Goal: Task Accomplishment & Management: Complete application form

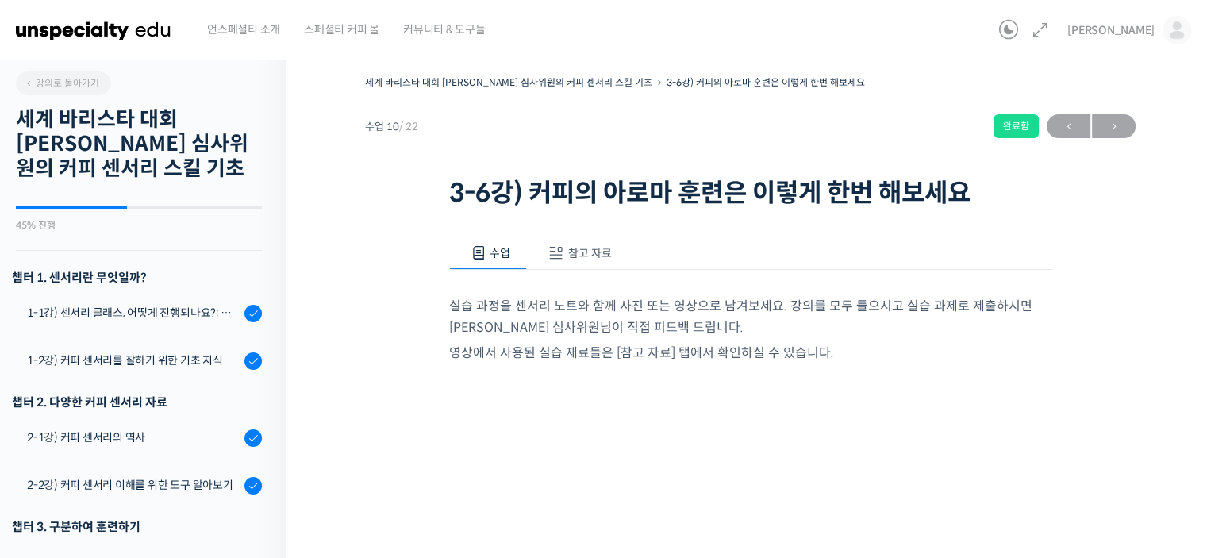
scroll to position [717, 0]
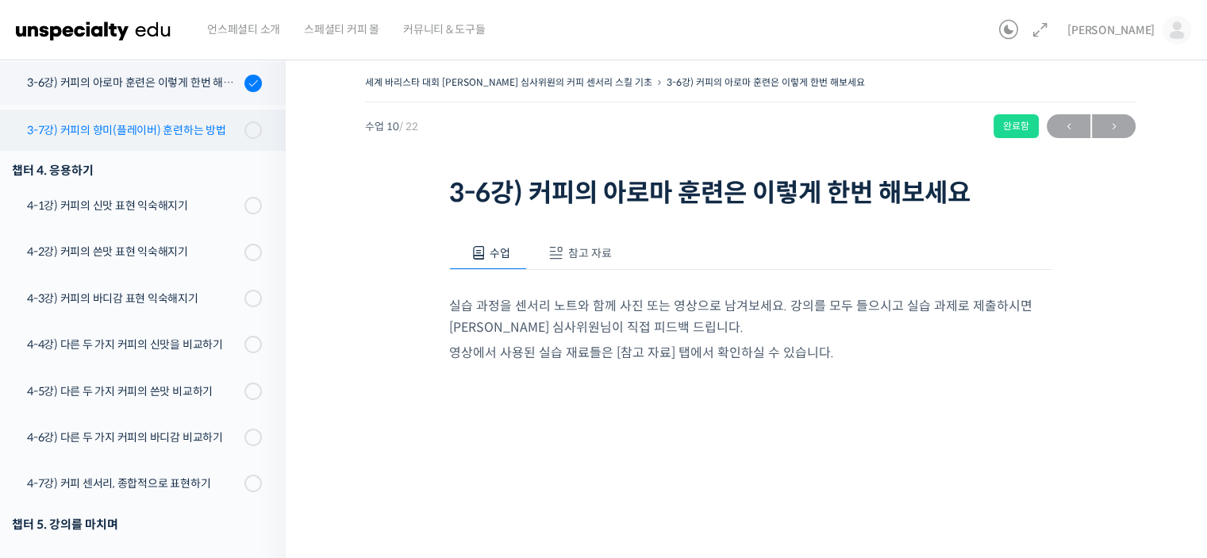
click at [133, 121] on div "3-7강) 커피의 향미(플레이버) 훈련하는 방법" at bounding box center [133, 129] width 213 height 17
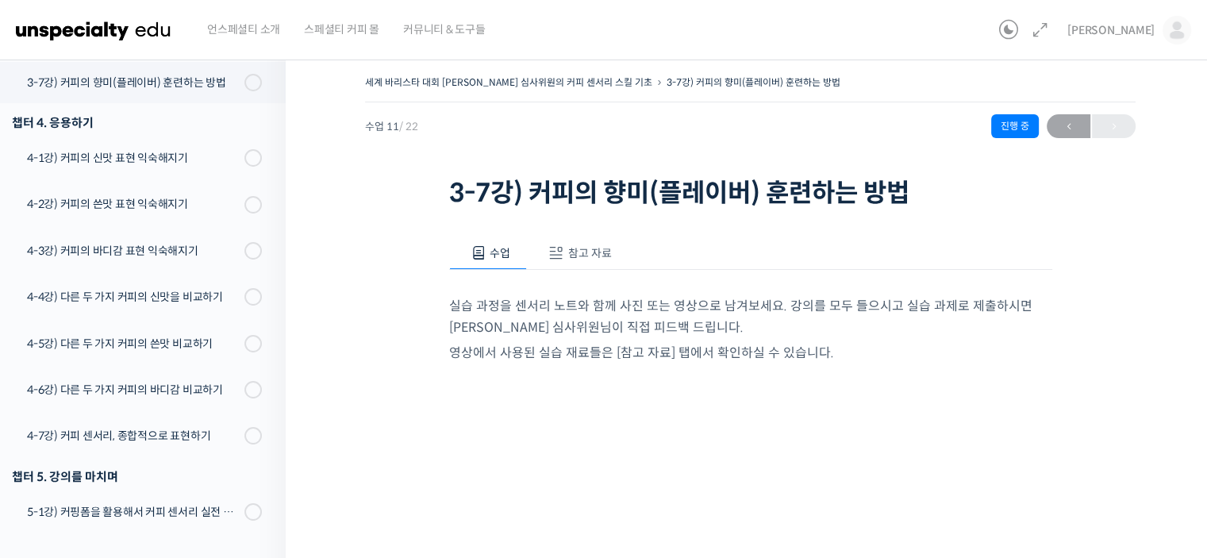
click at [560, 258] on span at bounding box center [556, 253] width 16 height 16
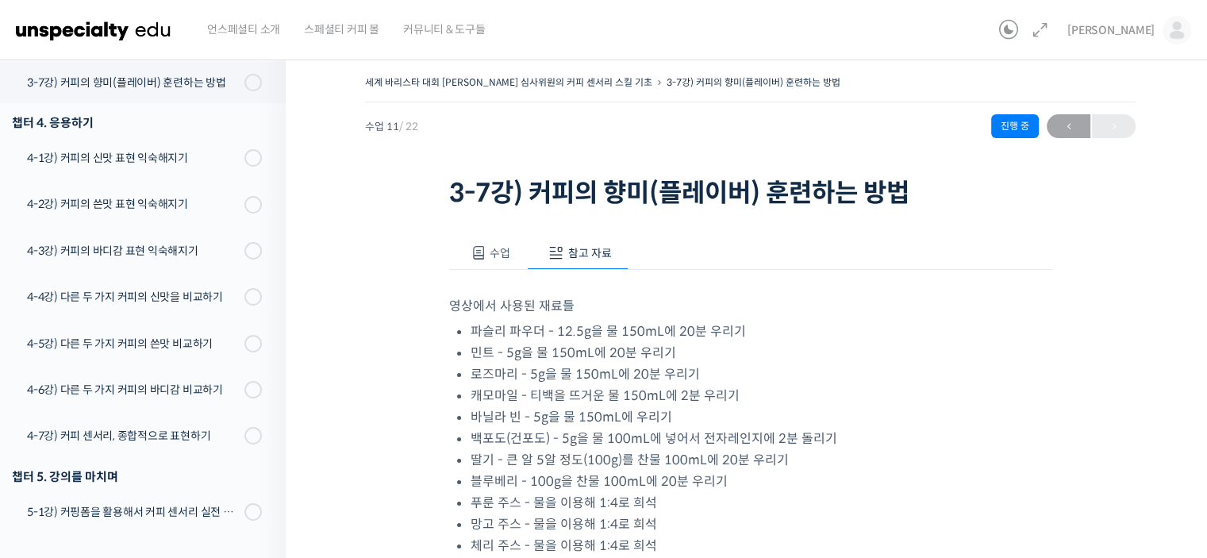
scroll to position [79, 0]
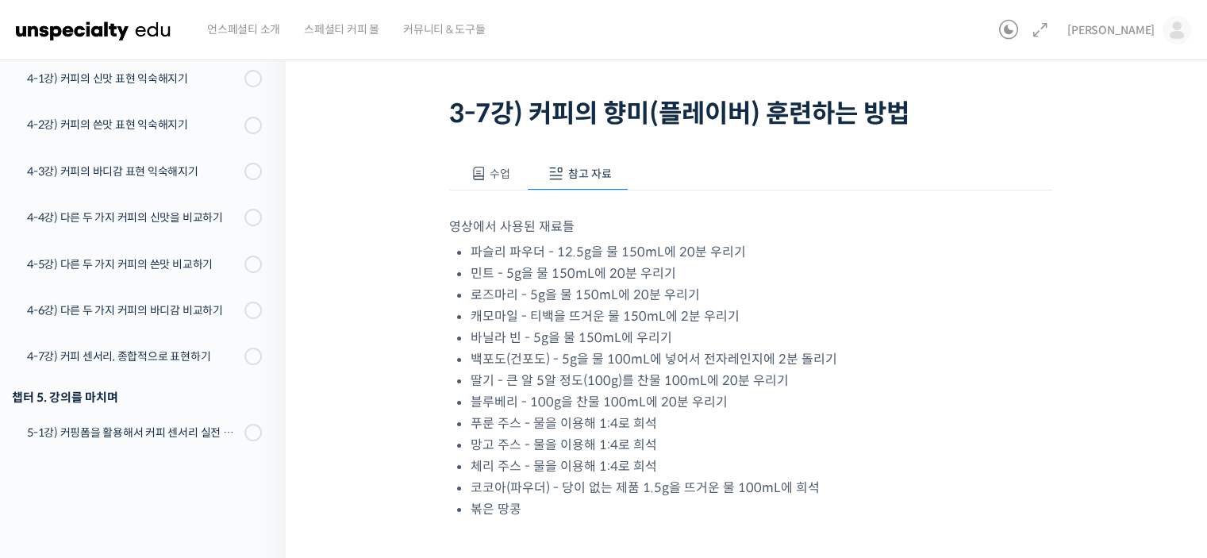
click at [506, 179] on span "수업" at bounding box center [500, 174] width 21 height 14
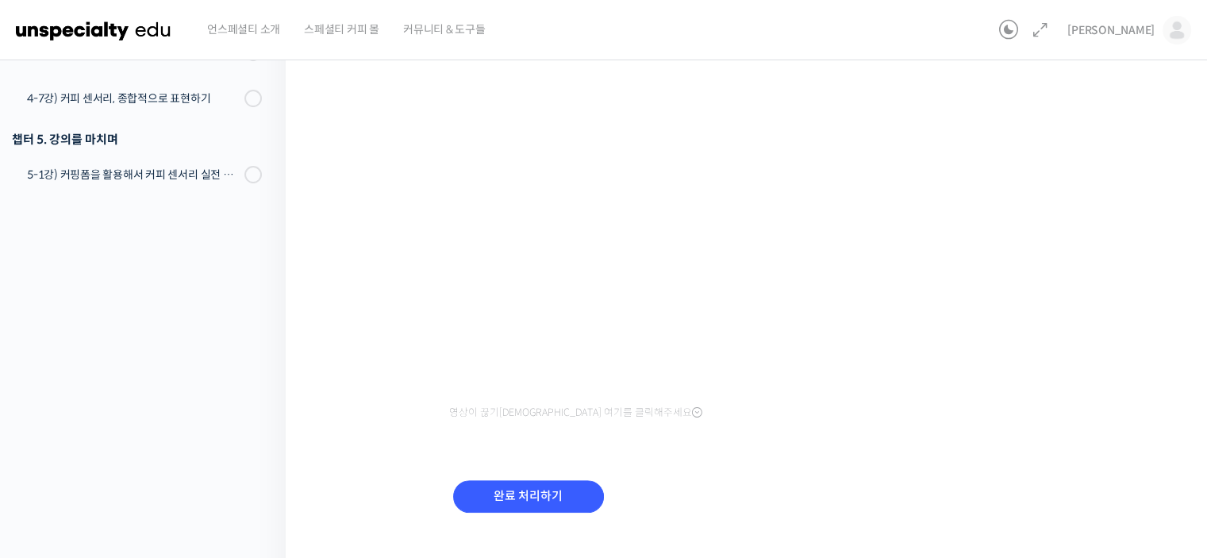
scroll to position [363, 0]
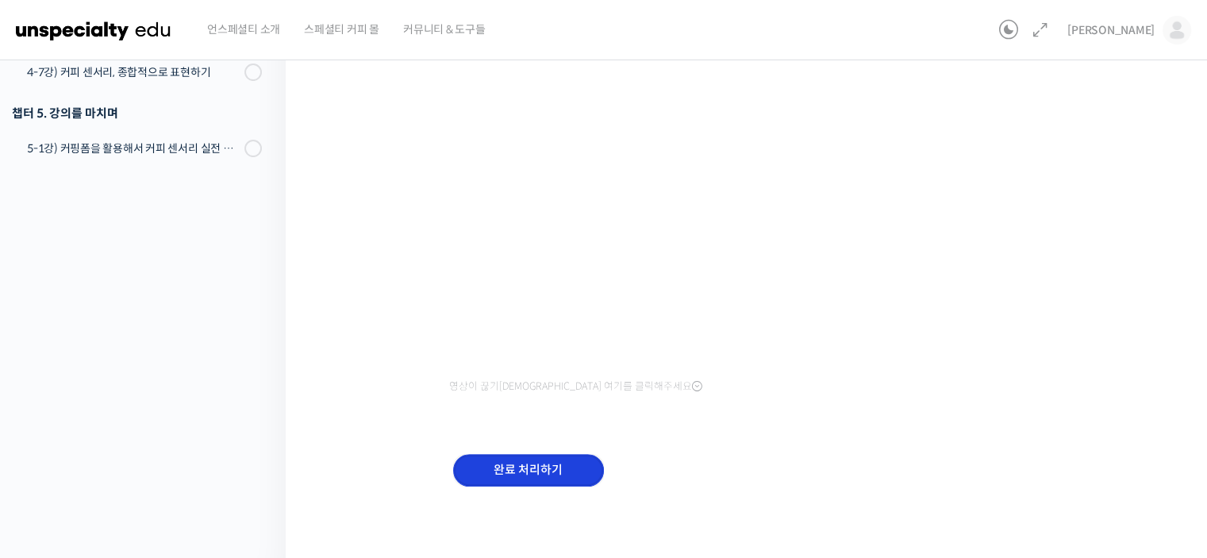
click at [533, 463] on input "완료 처리하기" at bounding box center [528, 470] width 151 height 33
